Goal: Information Seeking & Learning: Learn about a topic

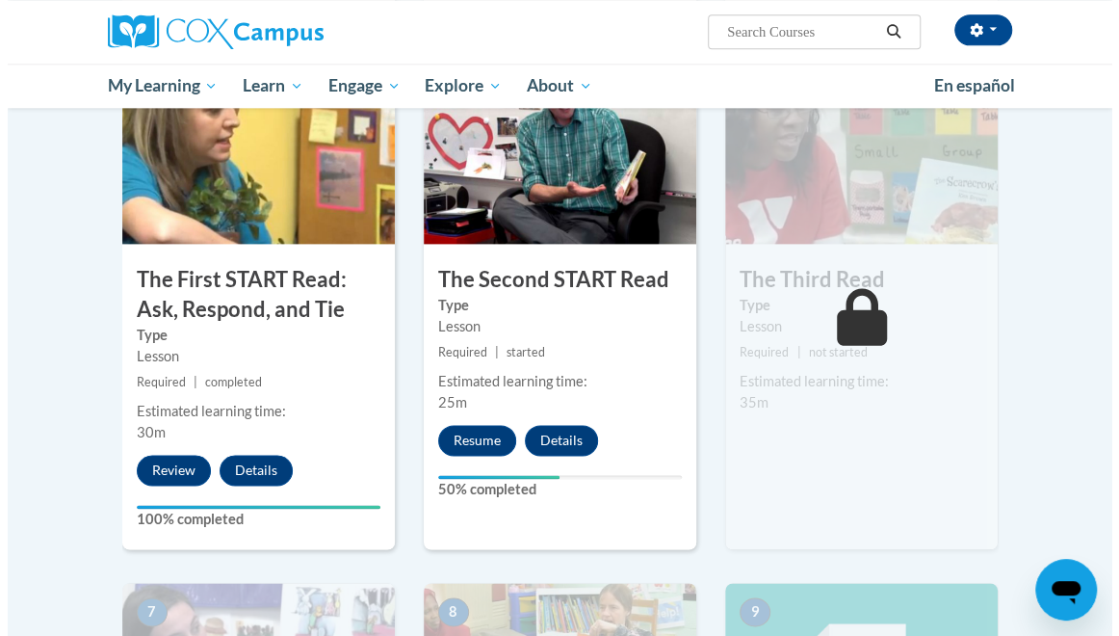
scroll to position [1016, 0]
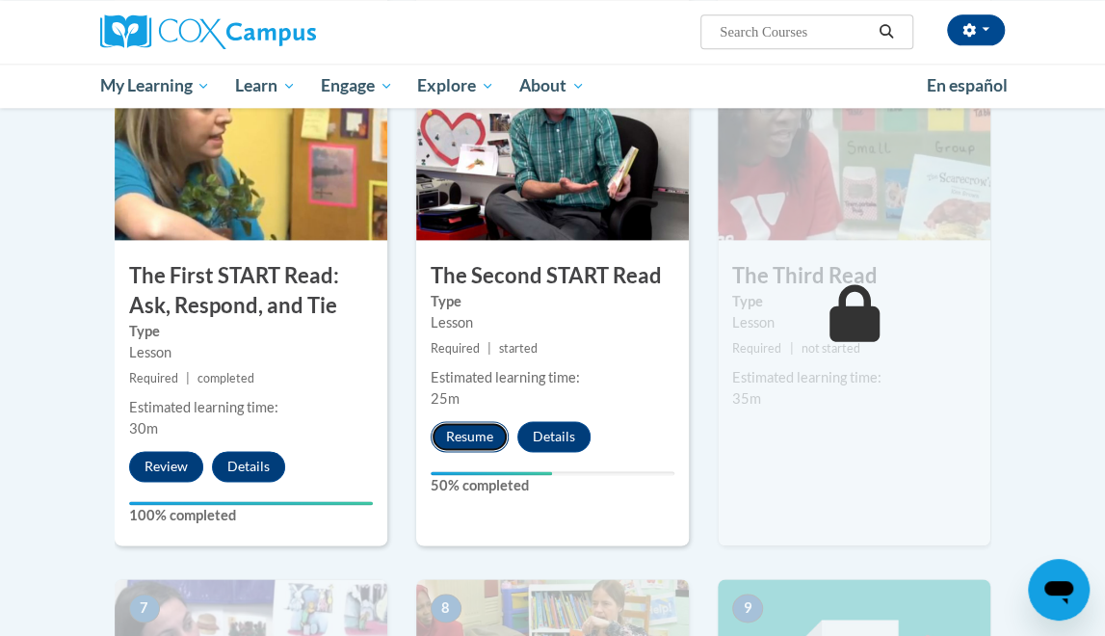
click at [478, 431] on button "Resume" at bounding box center [470, 436] width 78 height 31
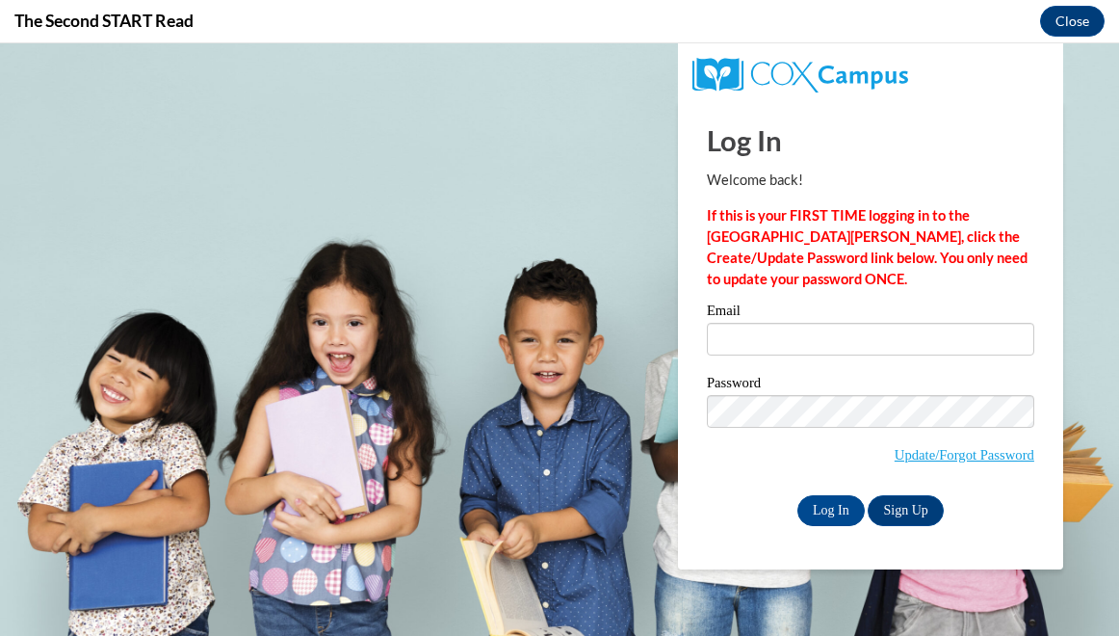
scroll to position [0, 0]
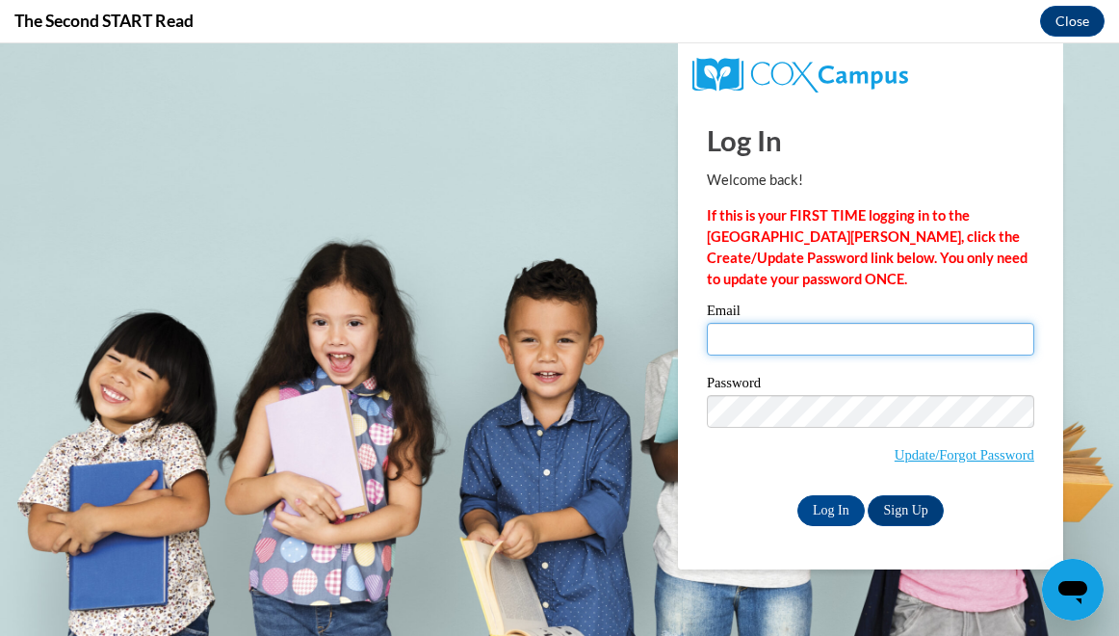
click at [821, 342] on input "Email" at bounding box center [871, 339] width 328 height 33
type input "[EMAIL_ADDRESS][DOMAIN_NAME]"
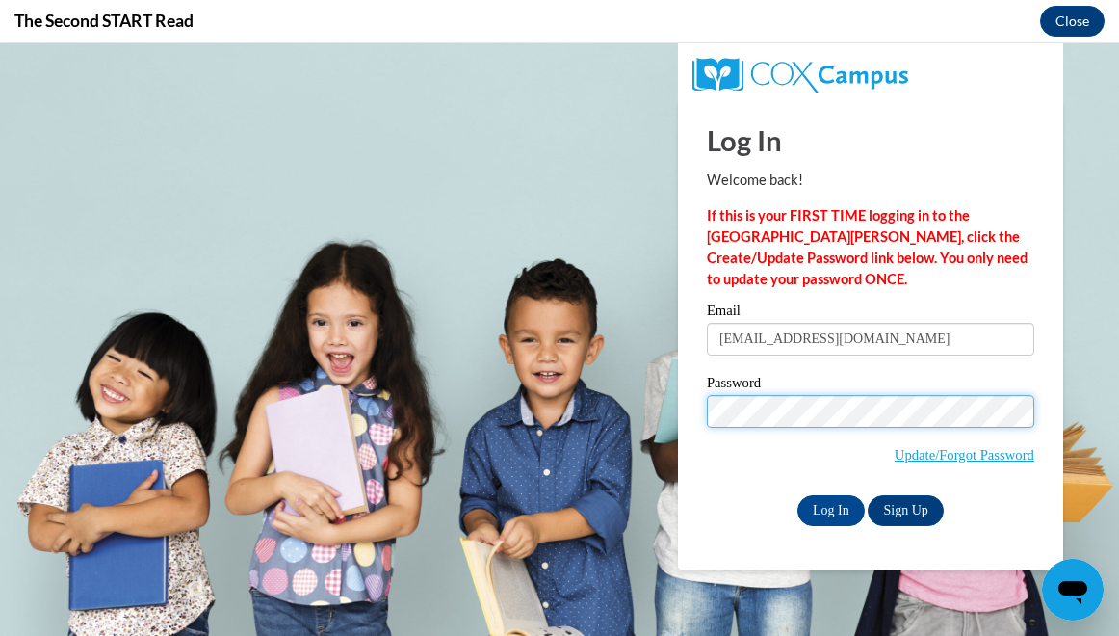
click at [798, 495] on input "Log In" at bounding box center [831, 510] width 67 height 31
